Goal: Entertainment & Leisure: Browse casually

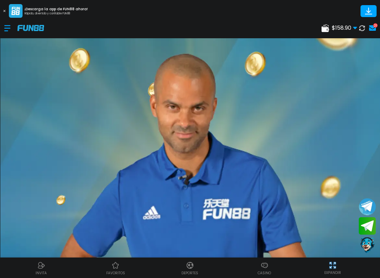
click at [11, 28] on div at bounding box center [10, 28] width 13 height 20
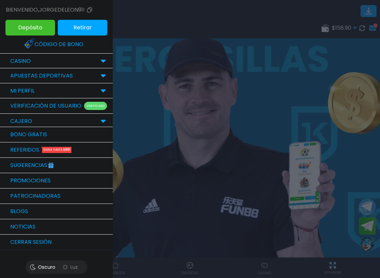
click at [10, 62] on p "CASINO" at bounding box center [20, 61] width 21 height 8
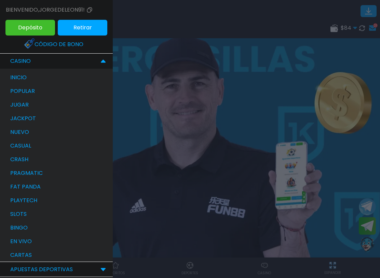
click at [12, 229] on p "bingo" at bounding box center [18, 228] width 17 height 8
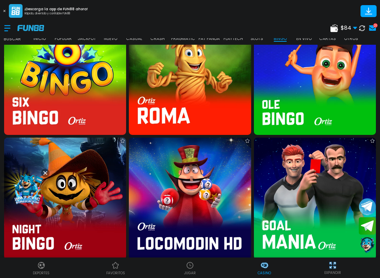
scroll to position [1174, 0]
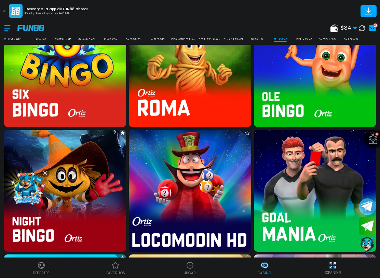
click at [223, 164] on img at bounding box center [190, 191] width 134 height 134
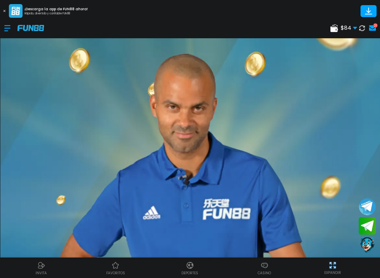
click at [11, 31] on div at bounding box center [10, 28] width 13 height 20
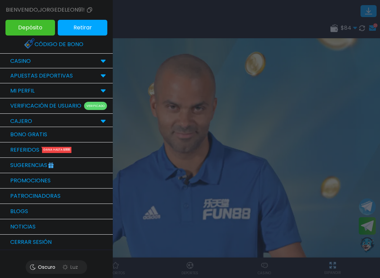
click at [13, 63] on p "CASINO" at bounding box center [20, 61] width 21 height 8
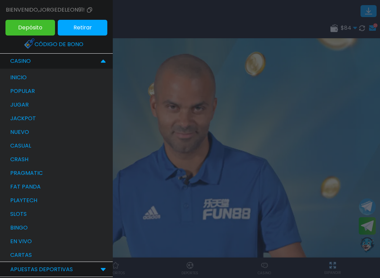
click at [318, 92] on div at bounding box center [190, 139] width 380 height 278
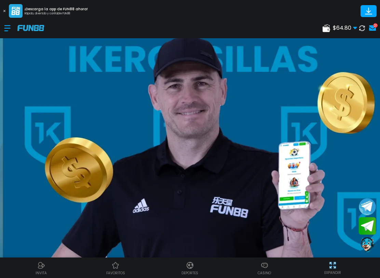
click at [9, 32] on div at bounding box center [10, 28] width 13 height 20
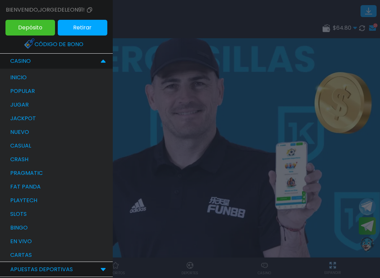
click at [9, 234] on div "bingo" at bounding box center [60, 228] width 106 height 14
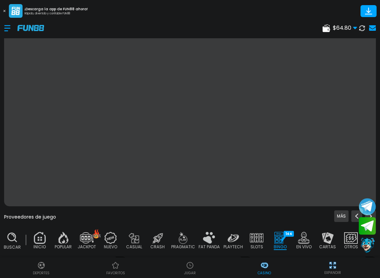
click at [9, 234] on use at bounding box center [12, 237] width 9 height 9
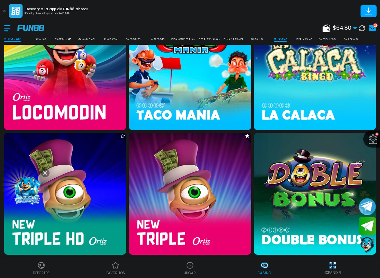
scroll to position [562, 0]
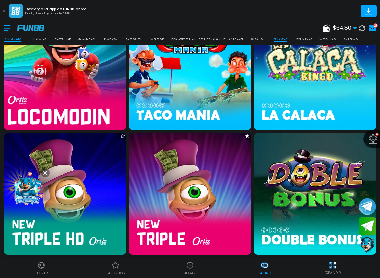
click at [42, 92] on img at bounding box center [65, 69] width 134 height 134
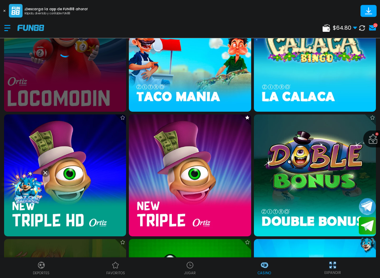
scroll to position [21, 0]
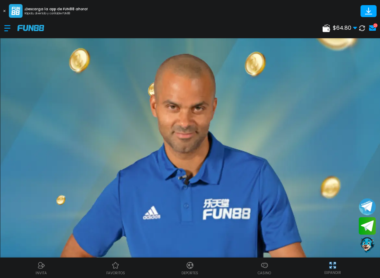
click at [12, 24] on div at bounding box center [10, 28] width 13 height 20
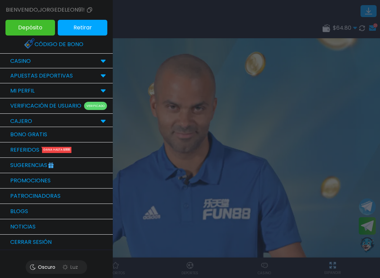
click at [76, 58] on div "CASINO" at bounding box center [56, 61] width 113 height 15
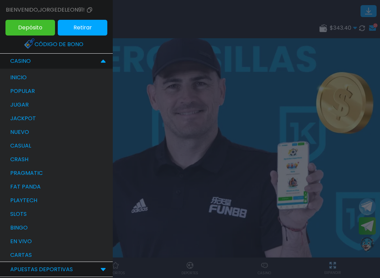
click at [46, 227] on div "bingo" at bounding box center [60, 228] width 106 height 14
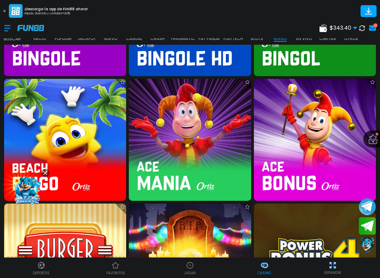
scroll to position [1599, 0]
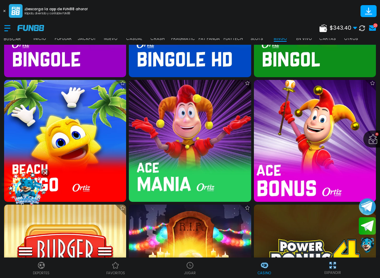
click at [319, 133] on img at bounding box center [315, 141] width 134 height 134
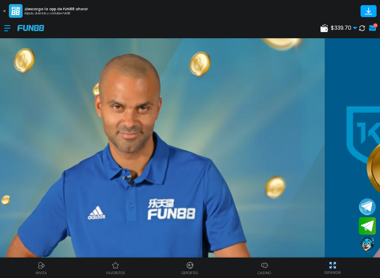
click at [13, 28] on div at bounding box center [10, 28] width 13 height 20
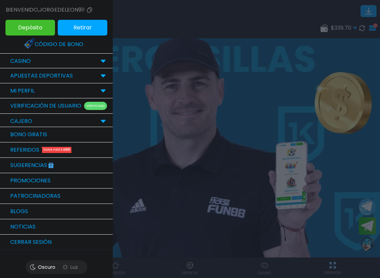
click at [76, 62] on div "CASINO" at bounding box center [56, 61] width 113 height 15
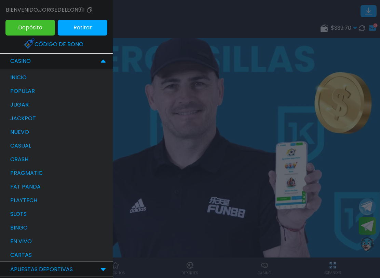
click at [39, 227] on div "bingo" at bounding box center [60, 228] width 106 height 14
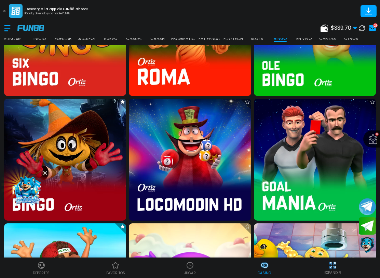
scroll to position [1205, 0]
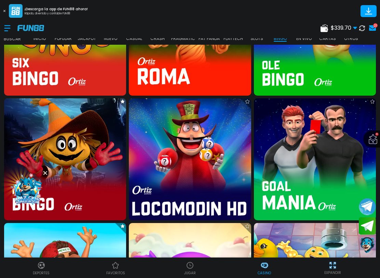
click at [219, 154] on img at bounding box center [190, 159] width 134 height 134
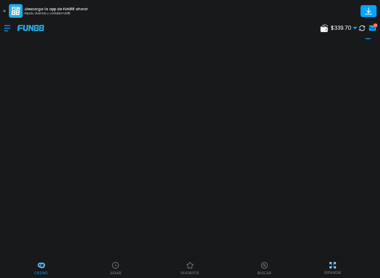
click at [8, 29] on div at bounding box center [10, 28] width 13 height 20
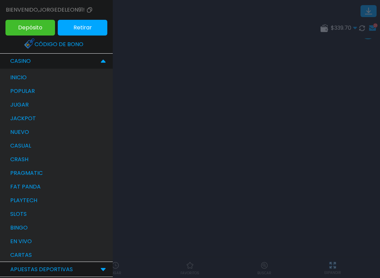
click at [14, 72] on div "inicio" at bounding box center [60, 78] width 106 height 14
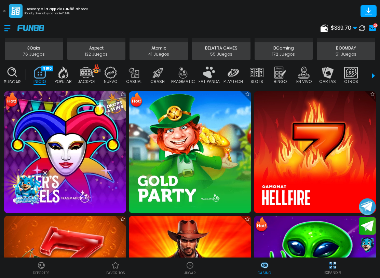
scroll to position [212, 0]
click at [107, 70] on img at bounding box center [111, 73] width 14 height 12
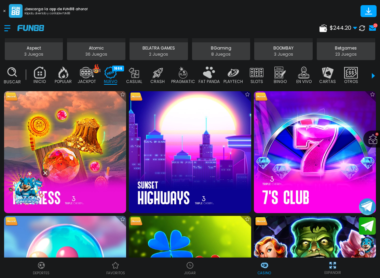
click at [109, 73] on img at bounding box center [111, 73] width 14 height 12
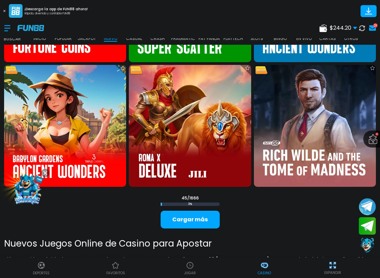
scroll to position [1992, 0]
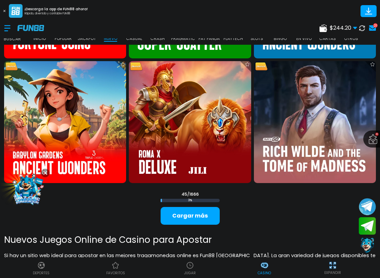
click at [208, 215] on button "Cargar más" at bounding box center [190, 216] width 59 height 18
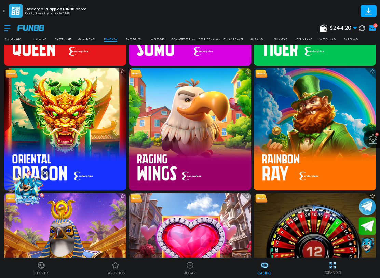
scroll to position [2988, 0]
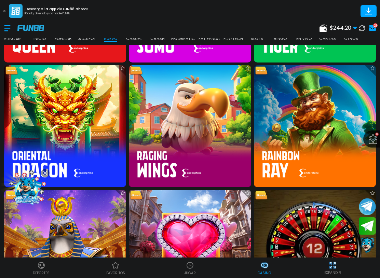
click at [73, 111] on img at bounding box center [65, 126] width 122 height 122
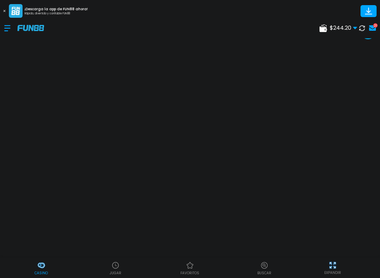
click at [362, 24] on button at bounding box center [362, 28] width 10 height 10
click at [8, 31] on div at bounding box center [10, 28] width 13 height 20
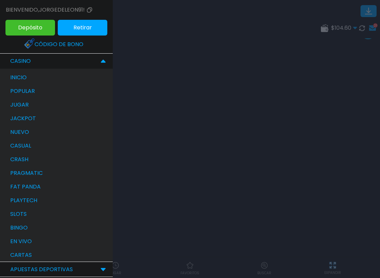
click at [217, 76] on div at bounding box center [190, 139] width 380 height 278
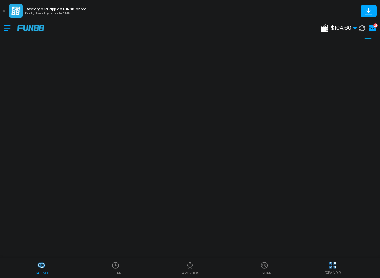
click at [207, 24] on div "$ 104.60 Dinero Real $ 104.60 0.00% Requisito de Apuesta del Bono $ 0 fuera de …" at bounding box center [190, 28] width 380 height 21
click at [283, 18] on div "$ 104.60 Dinero Real $ 104.60 0.00% Requisito de Apuesta del Bono $ 0 fuera de …" at bounding box center [190, 28] width 380 height 21
click at [336, 266] on img at bounding box center [333, 265] width 9 height 9
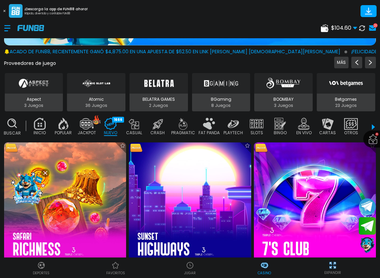
scroll to position [158, 0]
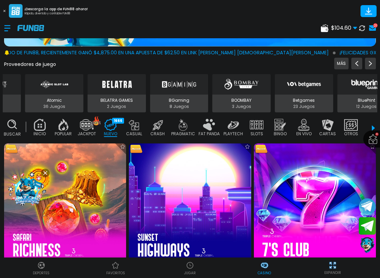
click at [43, 126] on img at bounding box center [40, 125] width 14 height 12
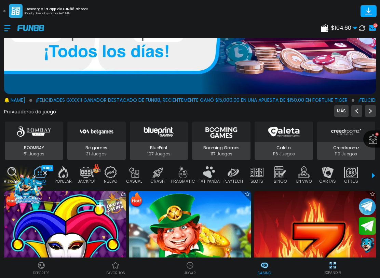
scroll to position [169, 0]
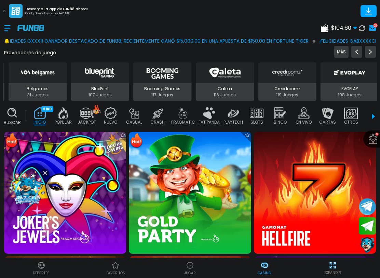
click at [114, 115] on img at bounding box center [111, 113] width 14 height 12
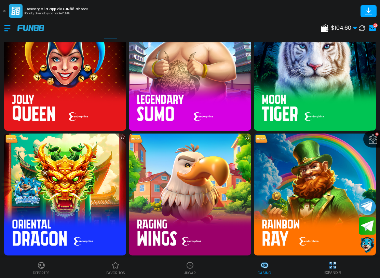
scroll to position [2918, 0]
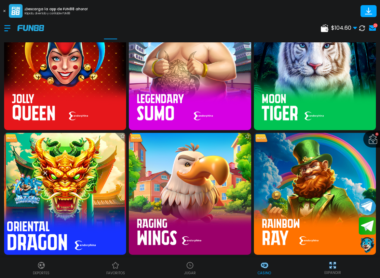
click at [87, 175] on img at bounding box center [65, 194] width 134 height 134
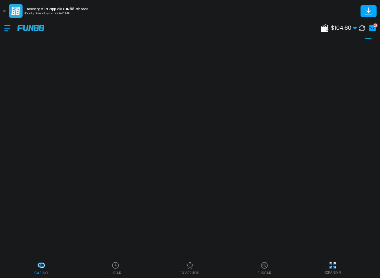
click at [11, 31] on div at bounding box center [10, 28] width 13 height 20
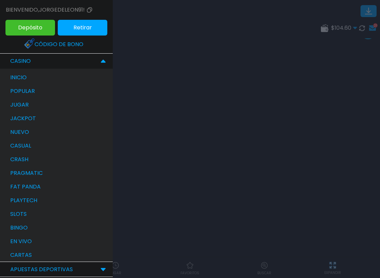
click at [14, 73] on div "inicio" at bounding box center [60, 78] width 106 height 14
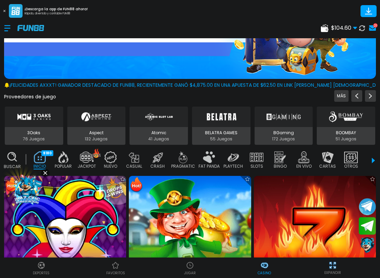
scroll to position [128, 0]
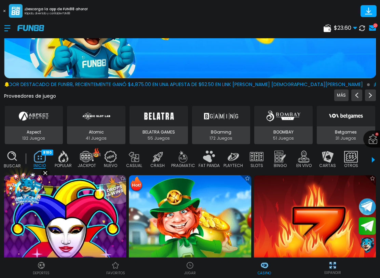
click at [258, 156] on img at bounding box center [257, 157] width 14 height 12
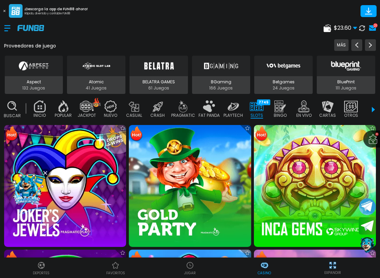
scroll to position [179, 0]
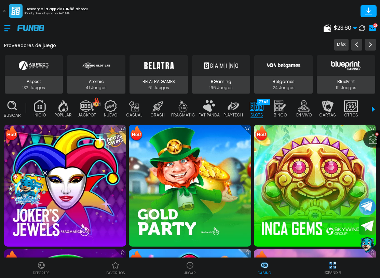
click at [239, 165] on img at bounding box center [190, 186] width 122 height 122
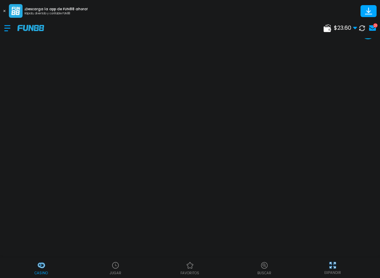
click at [361, 29] on use at bounding box center [363, 28] width 6 height 6
click at [9, 34] on div at bounding box center [10, 28] width 13 height 20
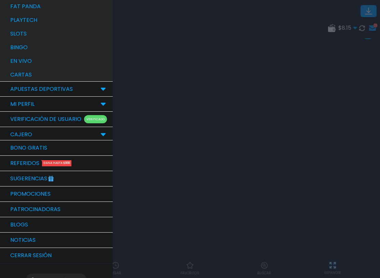
scroll to position [161, 0]
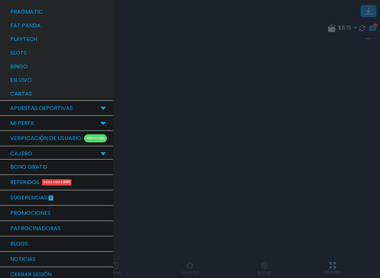
click at [16, 166] on link "Bono Gratis" at bounding box center [56, 167] width 113 height 15
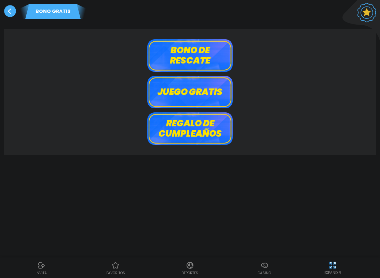
click at [211, 61] on button "Bono de rescate" at bounding box center [190, 55] width 86 height 32
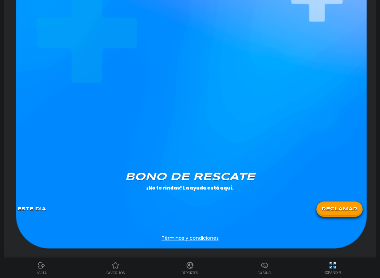
scroll to position [501, 0]
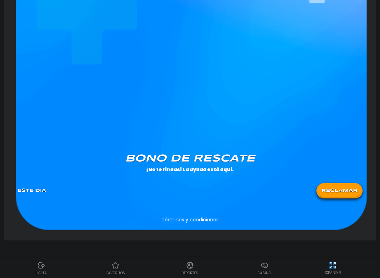
click at [342, 188] on button "RECLAMAR" at bounding box center [339, 191] width 43 height 12
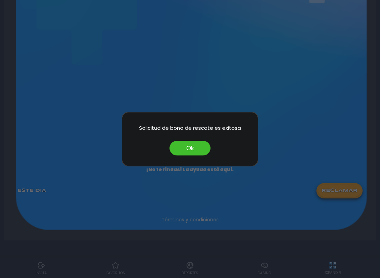
click at [308, 175] on div at bounding box center [190, 139] width 380 height 278
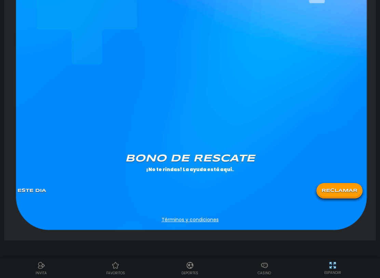
click at [203, 151] on div "Bono de rescate ¡No te rindas! La ayuda está aquí. Este Dia RECLAMAR" at bounding box center [190, 179] width 354 height 58
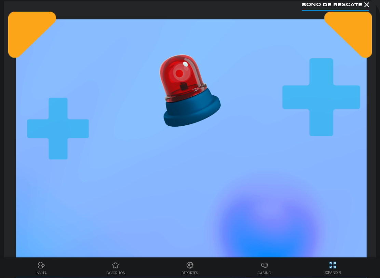
scroll to position [0, 0]
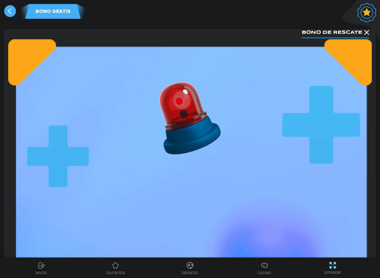
click at [11, 6] on use at bounding box center [10, 11] width 12 height 12
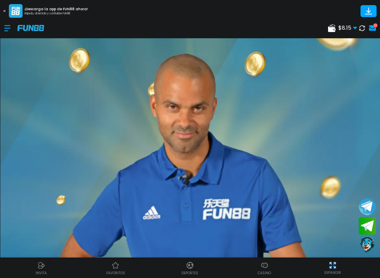
click at [8, 27] on div at bounding box center [10, 28] width 13 height 20
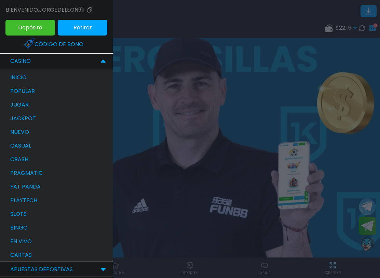
click at [13, 115] on p "jackpot" at bounding box center [23, 119] width 26 height 8
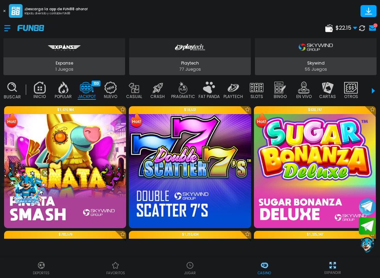
scroll to position [255, 0]
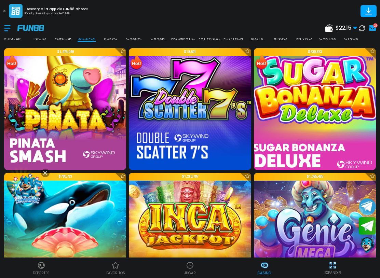
click at [343, 120] on img at bounding box center [315, 109] width 134 height 134
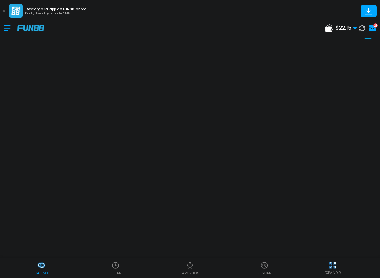
click at [363, 31] on button at bounding box center [362, 28] width 10 height 10
